Goal: Task Accomplishment & Management: Use online tool/utility

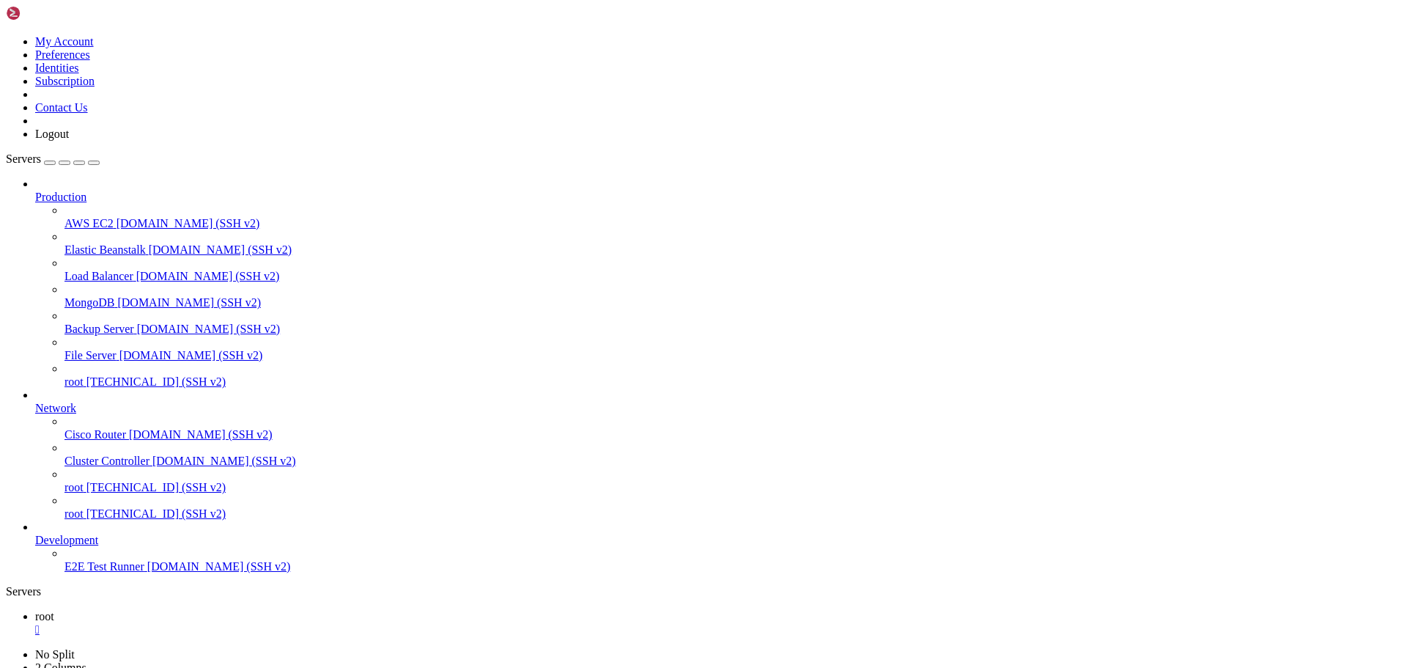
scroll to position [7, 1]
drag, startPoint x: 1225, startPoint y: 1437, endPoint x: 1412, endPoint y: 1520, distance: 204.4
drag, startPoint x: 1225, startPoint y: 1335, endPoint x: 1410, endPoint y: 1525, distance: 265.4
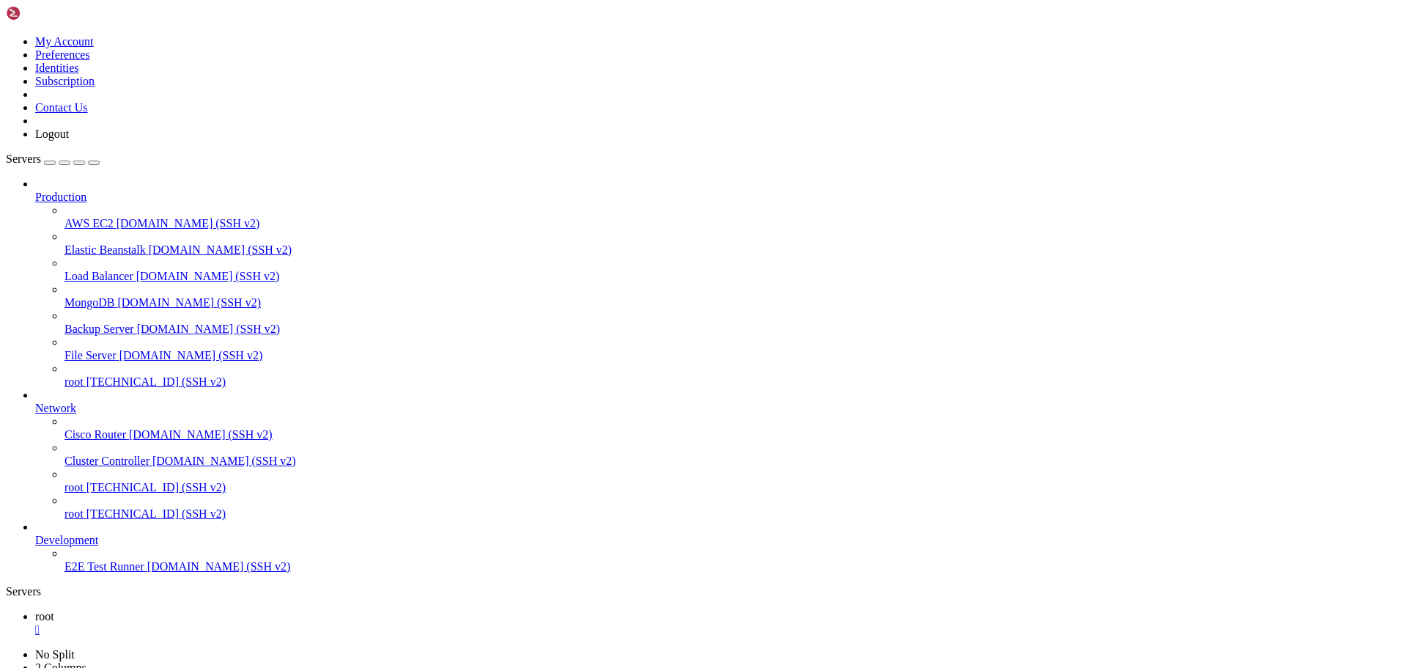
scroll to position [432717, 0]
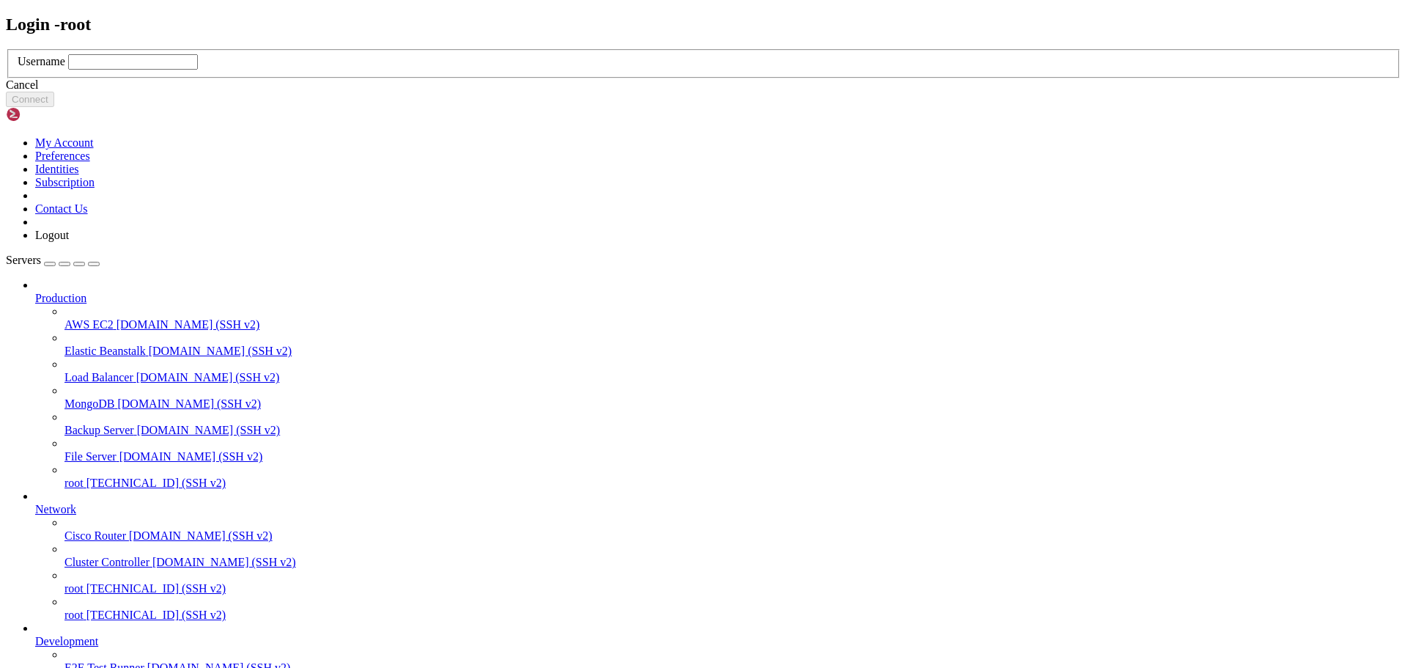
click at [198, 70] on input "text" at bounding box center [133, 61] width 130 height 15
type input "root"
click at [54, 107] on button "Connect" at bounding box center [30, 99] width 48 height 15
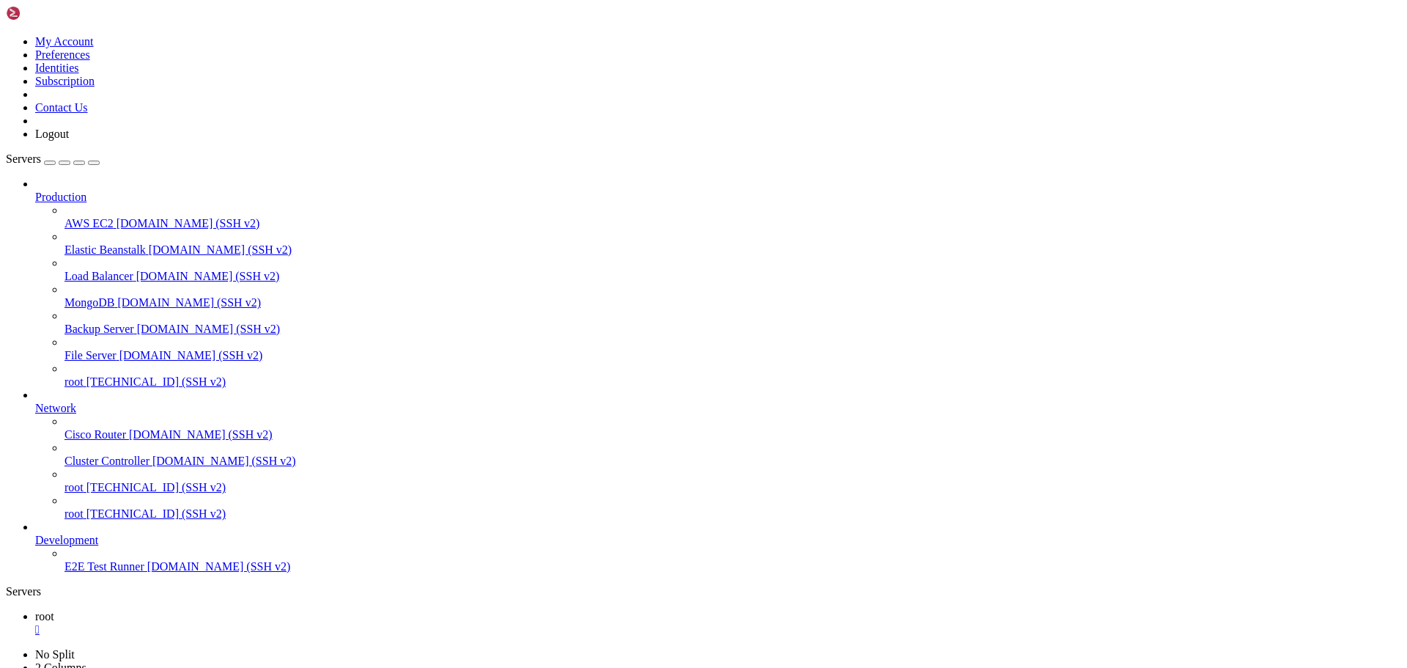
scroll to position [7, 1]
drag, startPoint x: 14, startPoint y: 892, endPoint x: 734, endPoint y: 1144, distance: 763.3
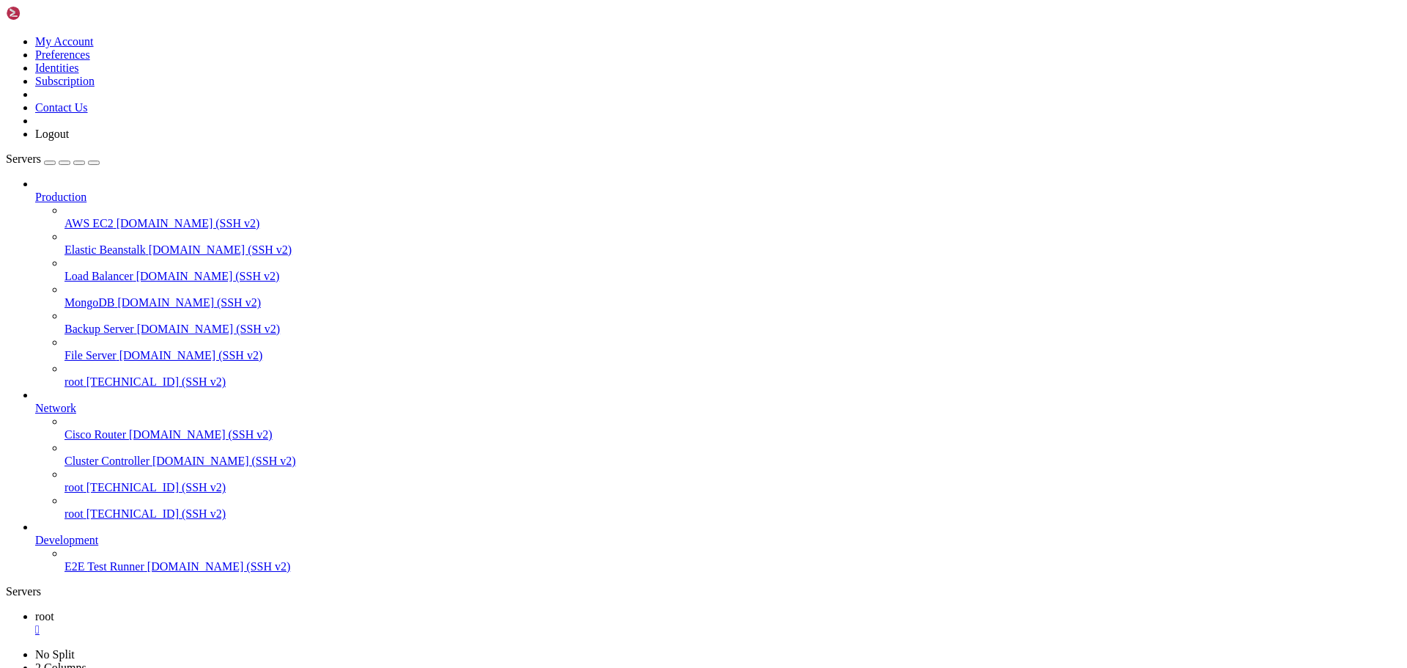
drag, startPoint x: 679, startPoint y: 1418, endPoint x: 344, endPoint y: 1110, distance: 454.9
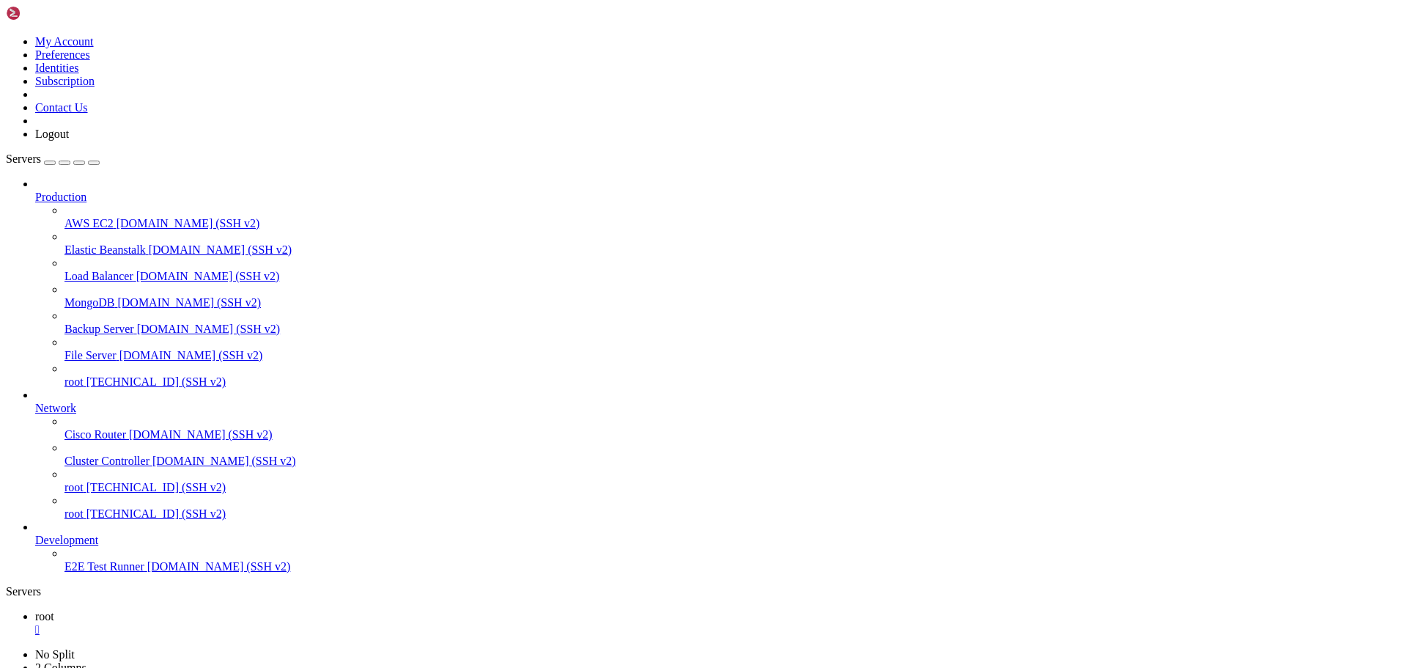
scroll to position [3273, 0]
copy div "2213-63-45 78:97:13,511 - LORE - ips.dolo_sita:1215 - --- Conse #00 --- 1294-10…"
